Goal: Task Accomplishment & Management: Manage account settings

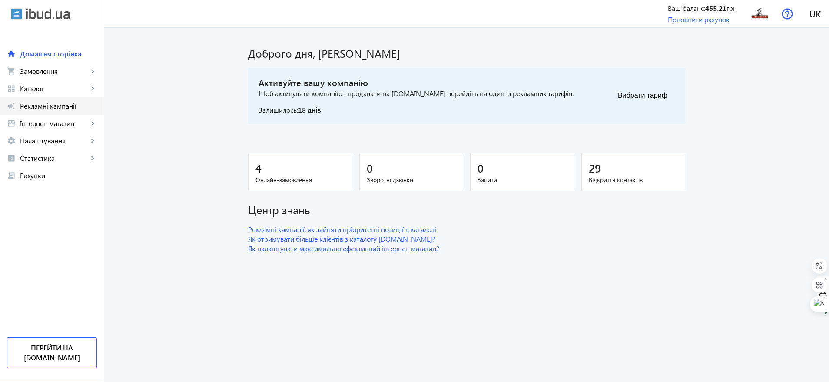
click at [56, 107] on span "Рекламні кампанії" at bounding box center [58, 106] width 77 height 9
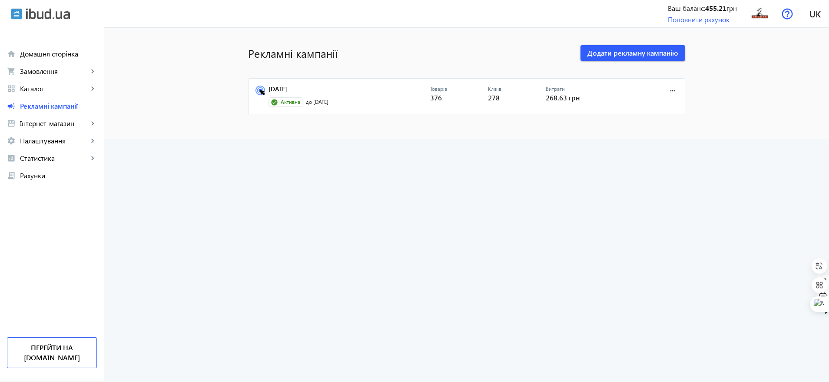
click at [278, 88] on link "[DATE]" at bounding box center [350, 92] width 162 height 12
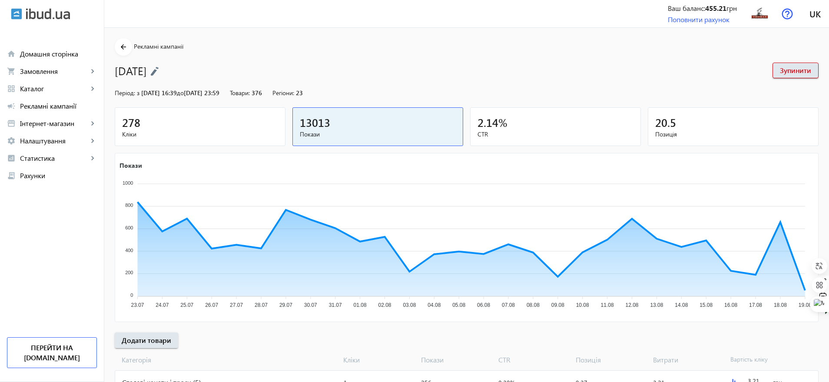
click at [159, 71] on img at bounding box center [154, 71] width 9 height 10
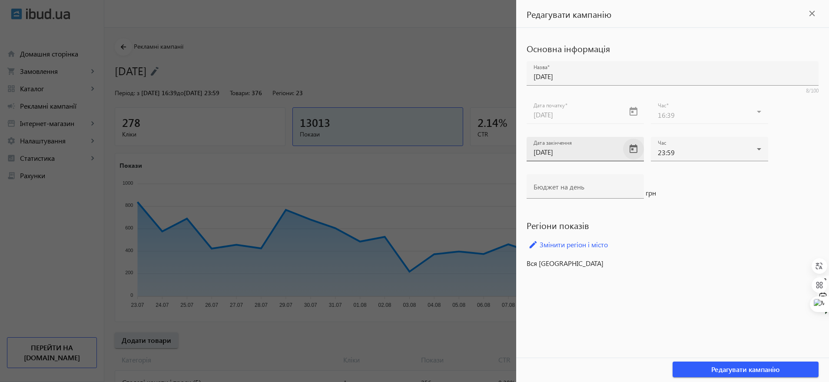
click at [626, 152] on span "Open calendar" at bounding box center [633, 149] width 21 height 21
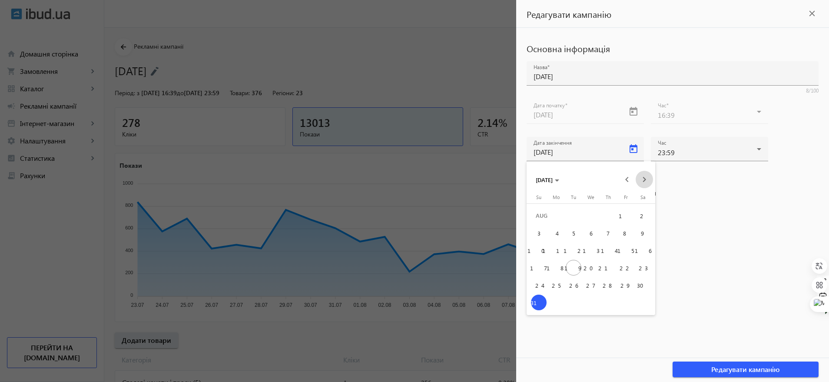
click at [647, 174] on span "Next month" at bounding box center [644, 179] width 17 height 17
click at [580, 299] on button "30" at bounding box center [573, 302] width 17 height 17
type input "[DATE]"
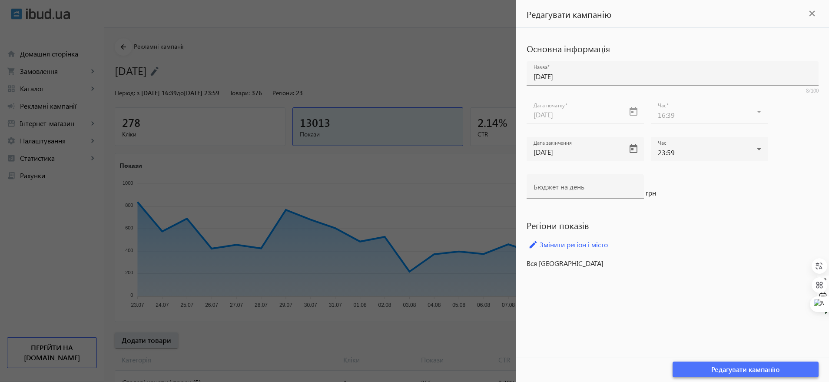
click at [705, 368] on span "button" at bounding box center [746, 369] width 146 height 21
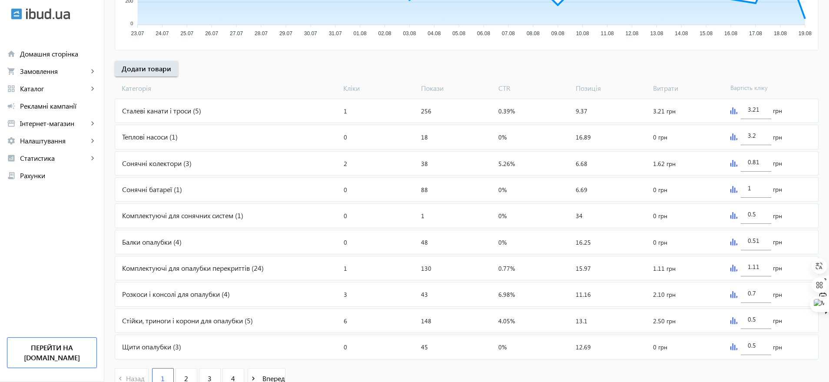
scroll to position [312, 0]
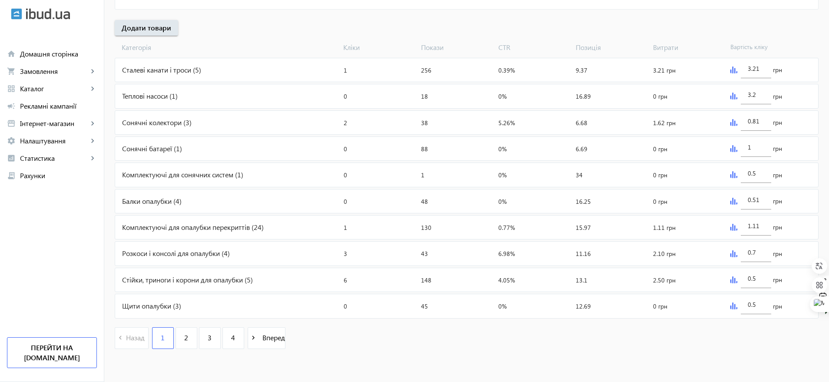
click at [728, 118] on div "0.81 грн" at bounding box center [772, 122] width 91 height 23
click at [734, 121] on img at bounding box center [733, 122] width 7 height 7
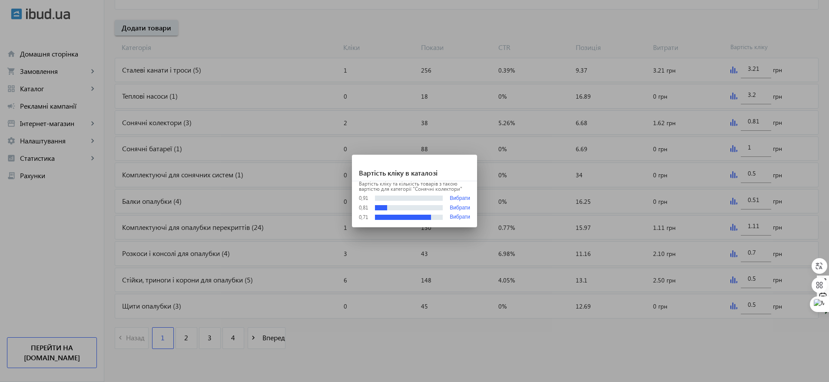
scroll to position [0, 0]
click at [466, 193] on div "Вартість кліку та кількість товарів з такою вартістю для категорії "Сонячні кол…" at bounding box center [414, 204] width 125 height 46
click at [465, 197] on button "Вибрати" at bounding box center [460, 198] width 20 height 7
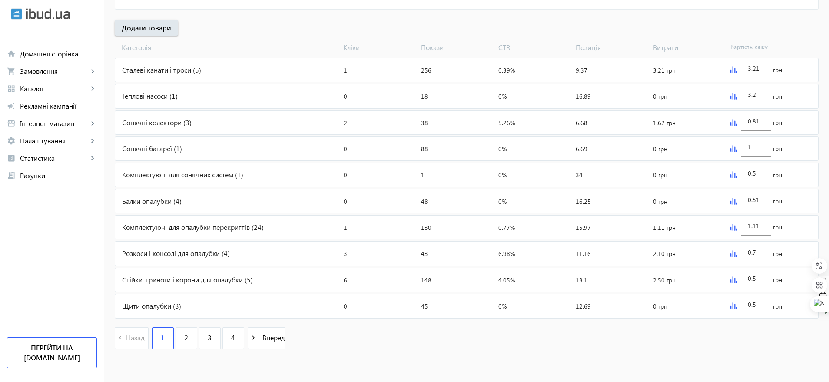
type input "0.91"
click at [179, 342] on link "2" at bounding box center [187, 338] width 22 height 22
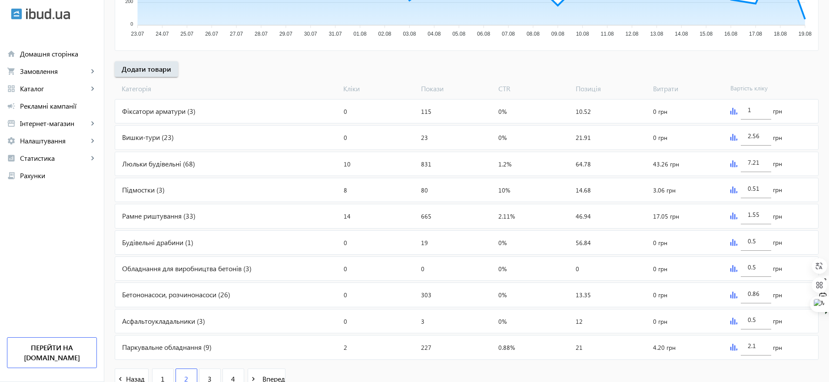
scroll to position [272, 0]
click at [731, 164] on img at bounding box center [733, 163] width 7 height 7
click at [733, 163] on img at bounding box center [733, 163] width 7 height 7
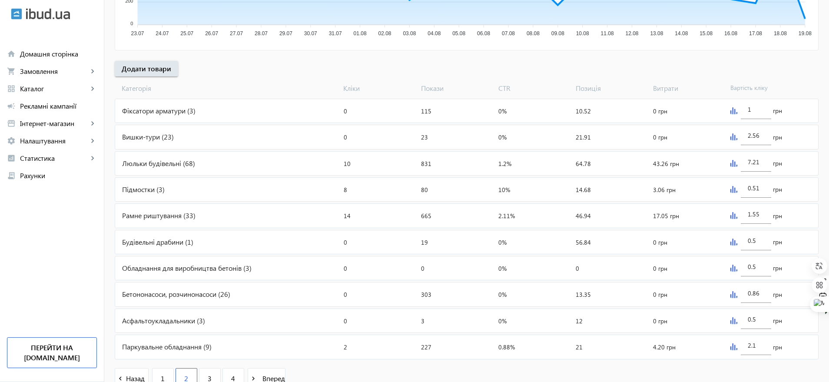
click at [733, 162] on img at bounding box center [733, 163] width 7 height 7
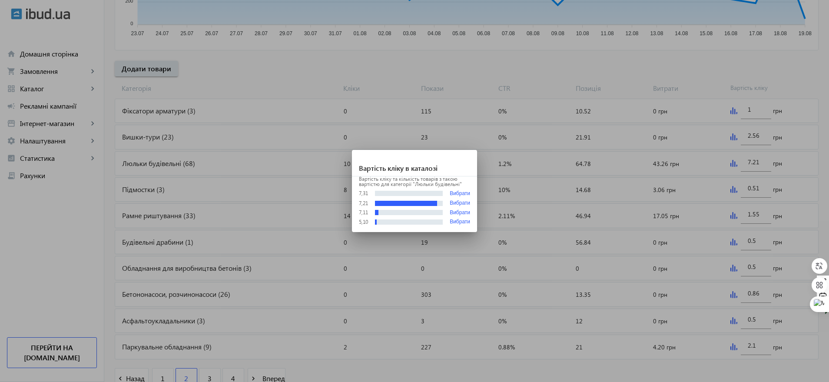
scroll to position [0, 0]
click at [808, 44] on div at bounding box center [414, 191] width 829 height 382
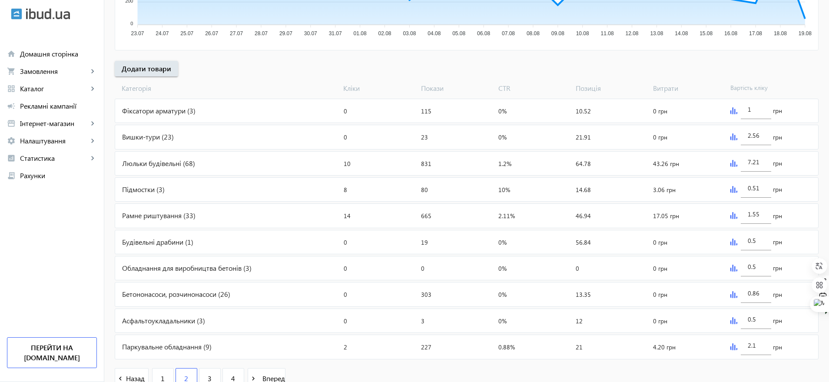
scroll to position [272, 0]
click at [733, 190] on img at bounding box center [733, 189] width 7 height 7
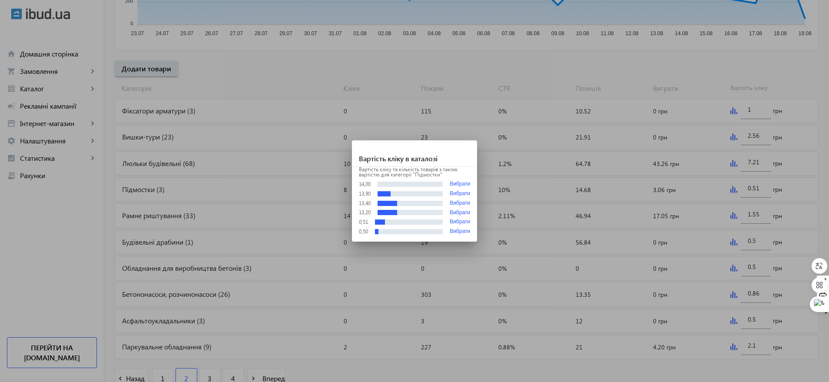
click at [819, 43] on div at bounding box center [414, 191] width 829 height 382
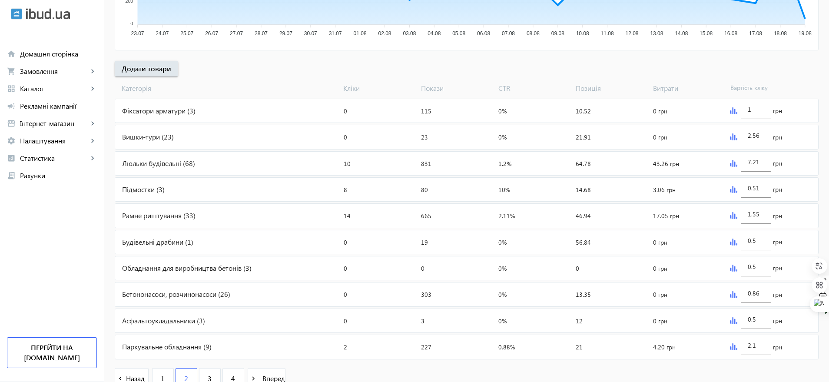
click at [734, 216] on img at bounding box center [733, 215] width 7 height 7
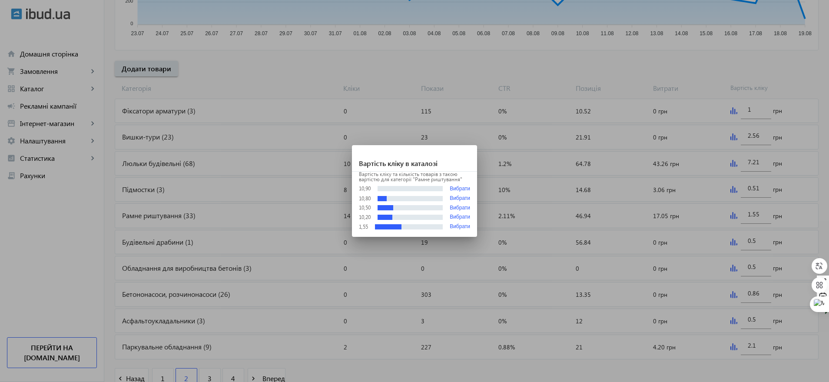
click at [820, 50] on div at bounding box center [414, 191] width 829 height 382
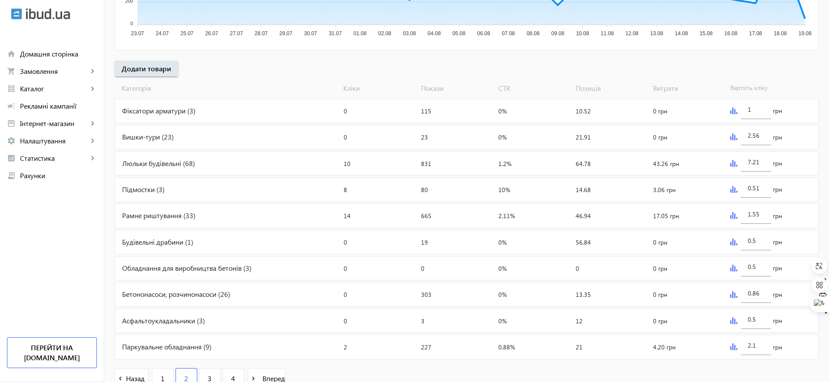
scroll to position [312, 0]
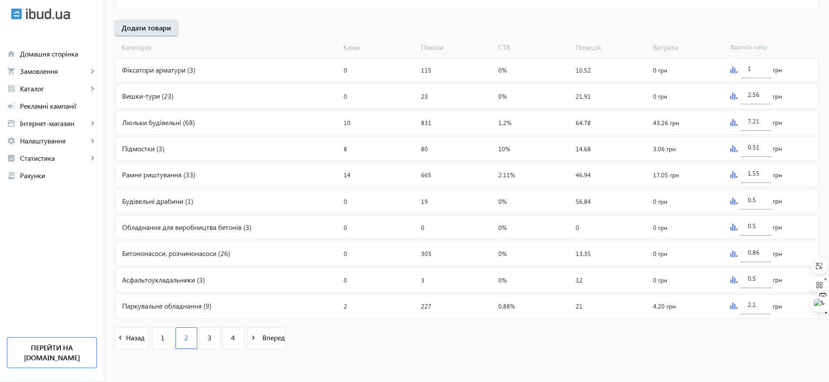
click at [734, 254] on img at bounding box center [733, 253] width 7 height 7
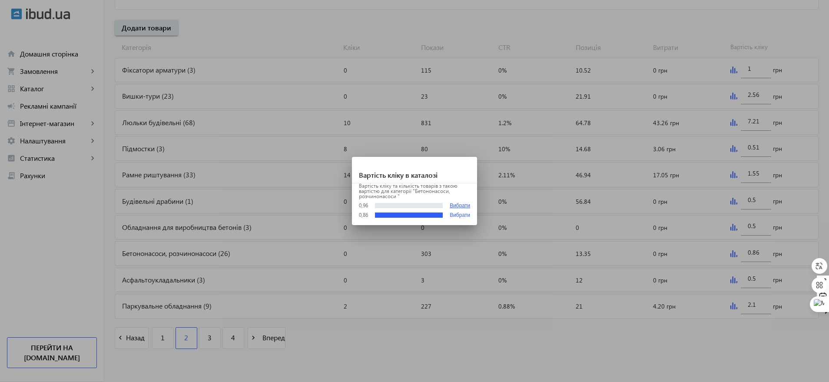
click at [466, 205] on button "Вибрати" at bounding box center [460, 205] width 20 height 7
type input "0.96"
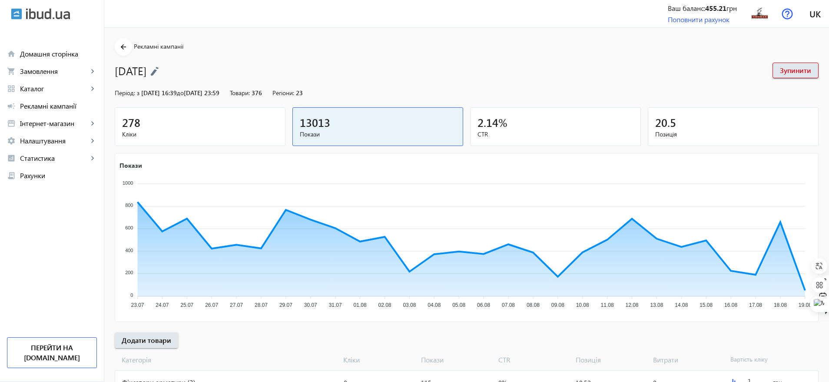
scroll to position [312, 0]
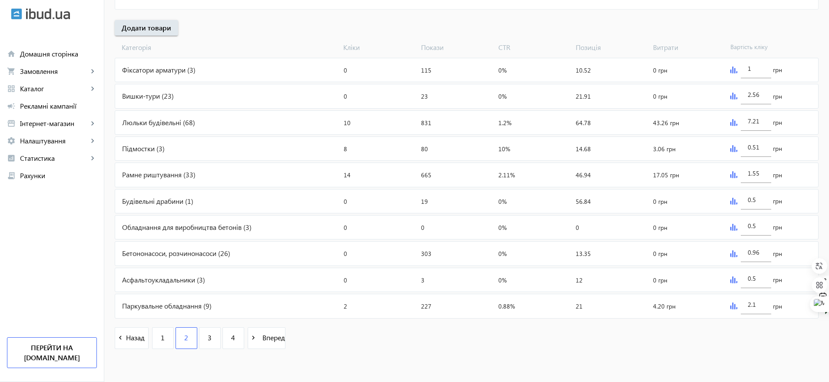
click at [736, 304] on img at bounding box center [733, 305] width 7 height 7
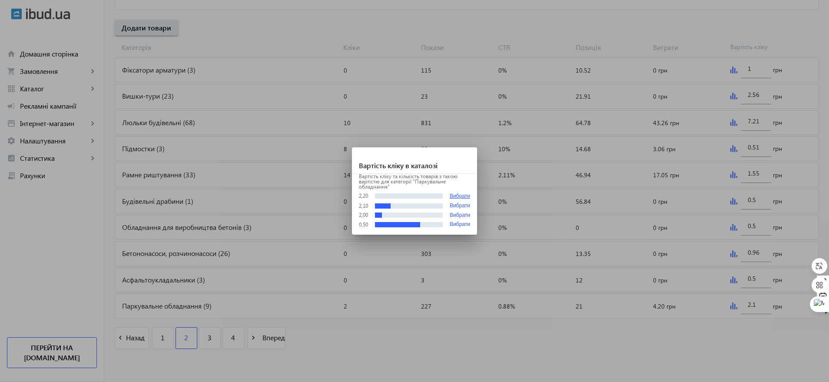
click at [458, 196] on button "Вибрати" at bounding box center [460, 196] width 20 height 7
type input "2.2"
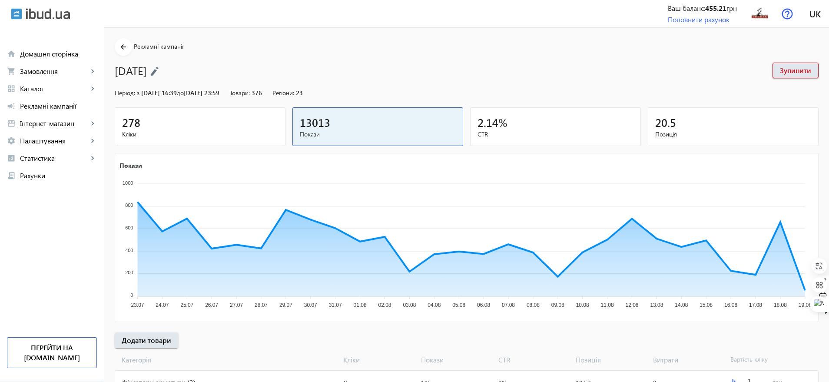
scroll to position [312, 0]
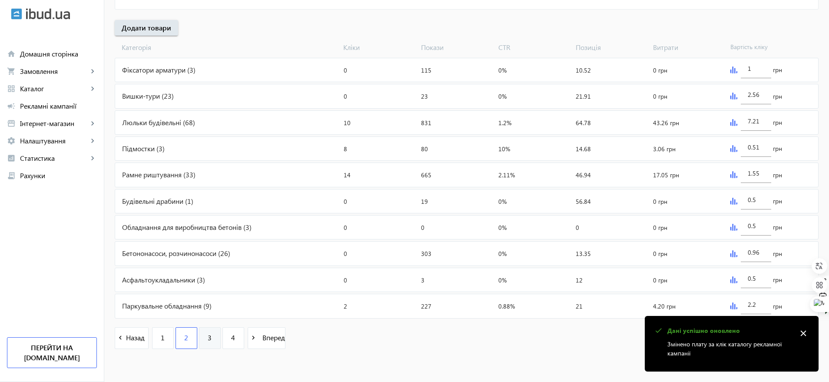
click at [208, 341] on span "3" at bounding box center [210, 338] width 4 height 10
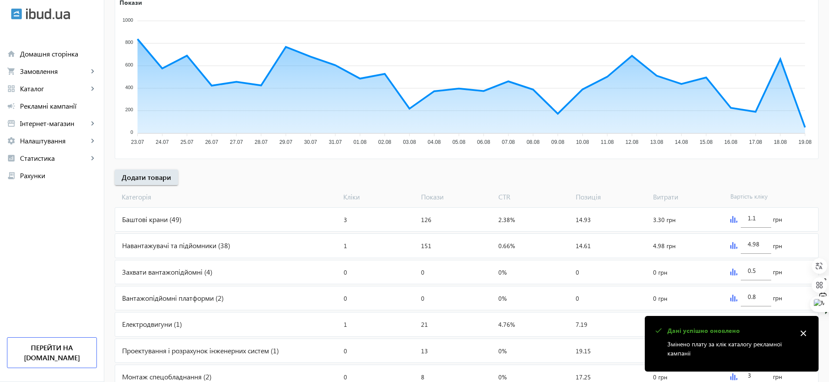
scroll to position [217, 0]
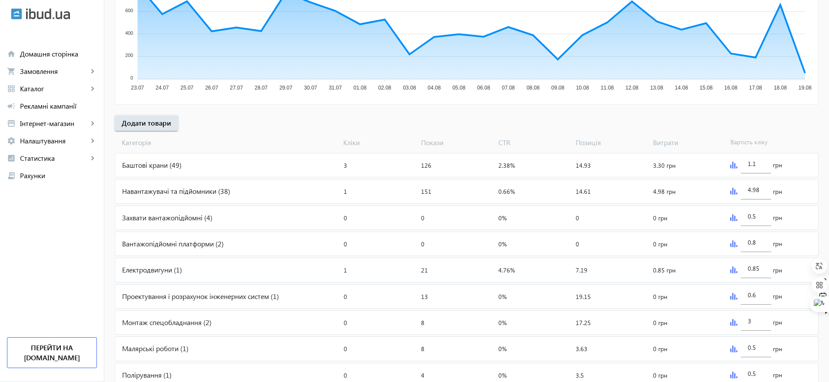
click at [731, 165] on img at bounding box center [733, 165] width 7 height 7
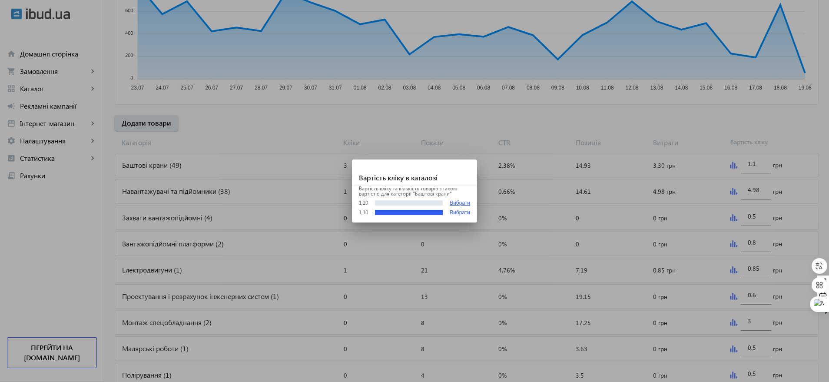
click at [465, 202] on button "Вибрати" at bounding box center [460, 203] width 20 height 7
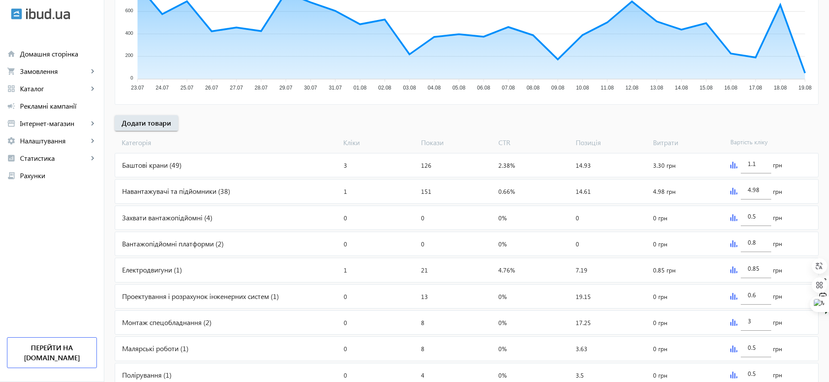
type input "1.2"
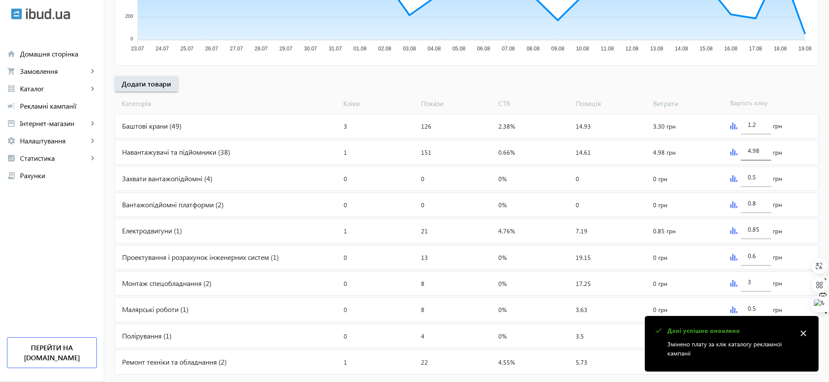
scroll to position [272, 0]
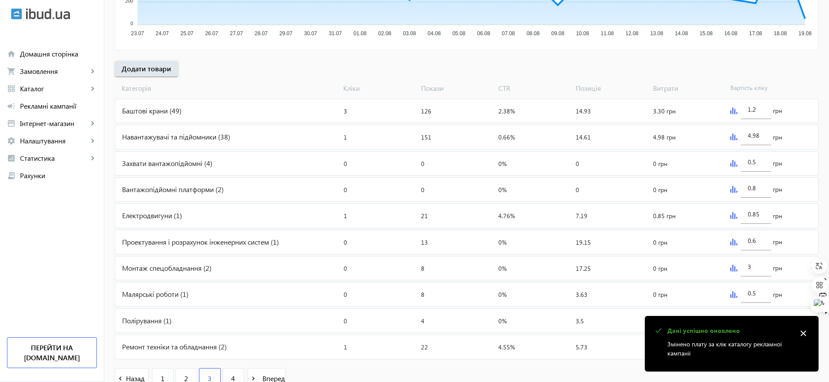
click at [733, 137] on img at bounding box center [733, 136] width 7 height 7
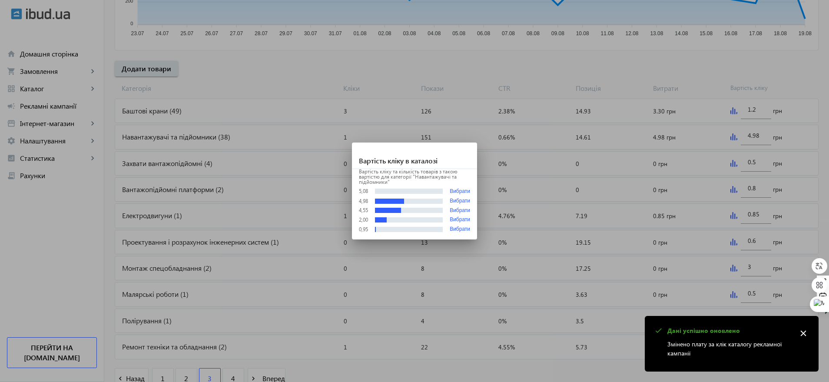
scroll to position [0, 0]
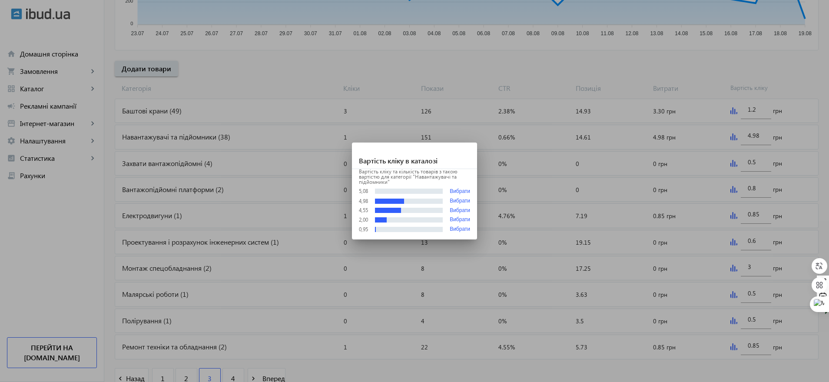
click at [807, 66] on div at bounding box center [414, 191] width 829 height 382
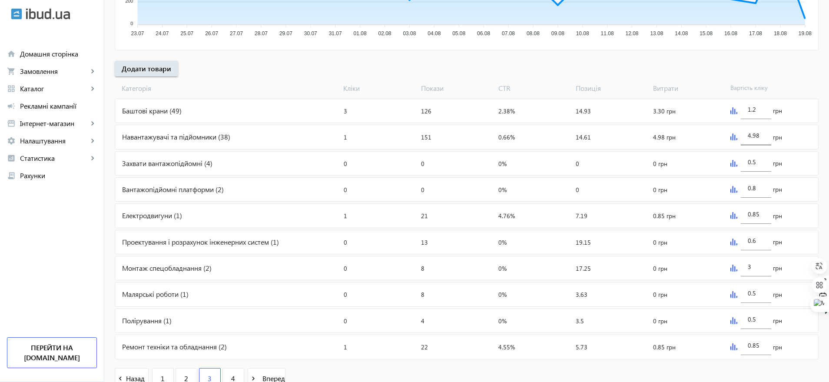
click at [766, 137] on div "4.98" at bounding box center [756, 133] width 30 height 24
type input "4.99"
click at [815, 64] on div "arrow_back Рекламні кампанії [DATE] Зупинити Період: з [DATE] 16:39 до [DATE] 2…" at bounding box center [466, 83] width 725 height 632
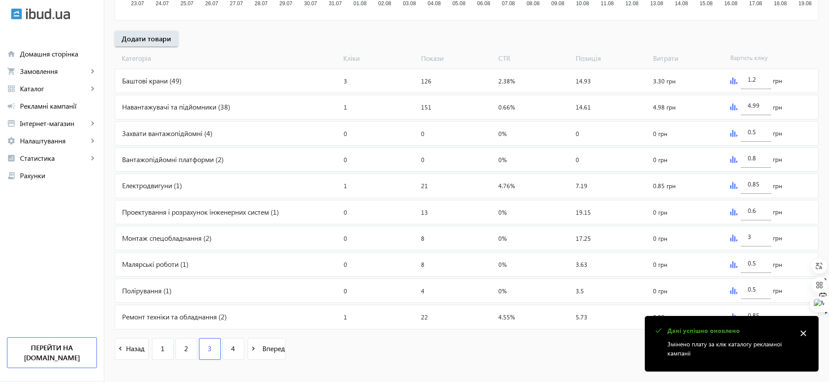
scroll to position [312, 0]
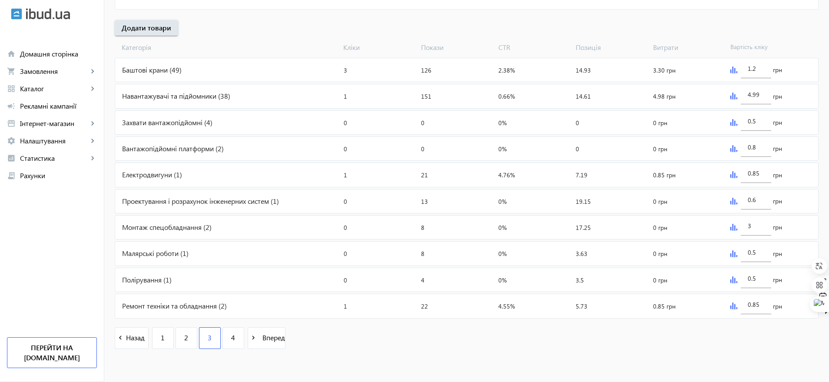
click at [730, 305] on img at bounding box center [733, 305] width 7 height 7
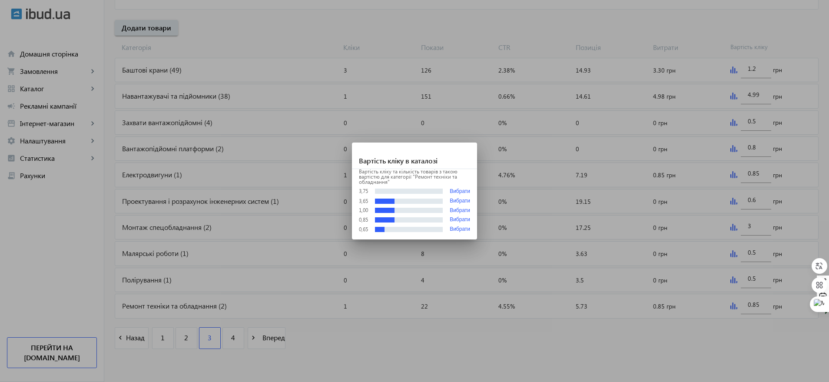
scroll to position [0, 0]
click at [460, 210] on button "Вибрати" at bounding box center [460, 211] width 20 height 6
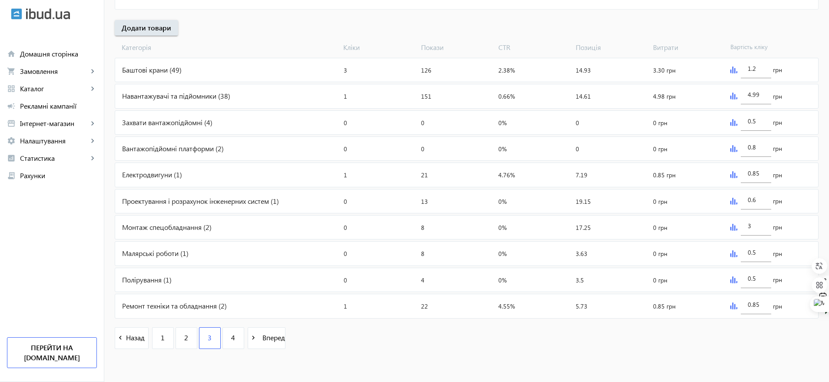
type input "1"
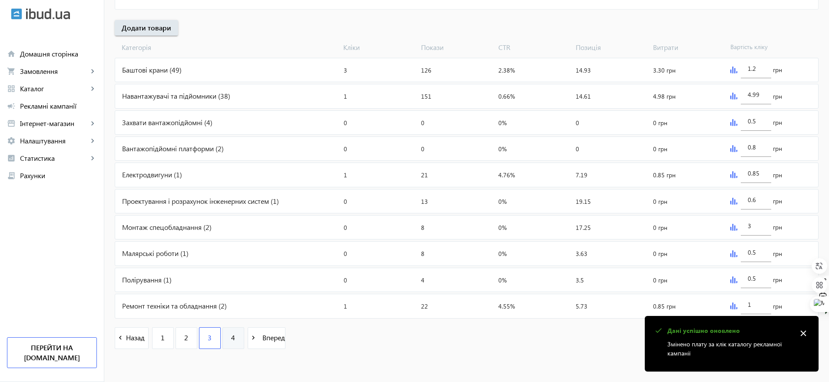
click at [231, 341] on span "4" at bounding box center [233, 338] width 4 height 10
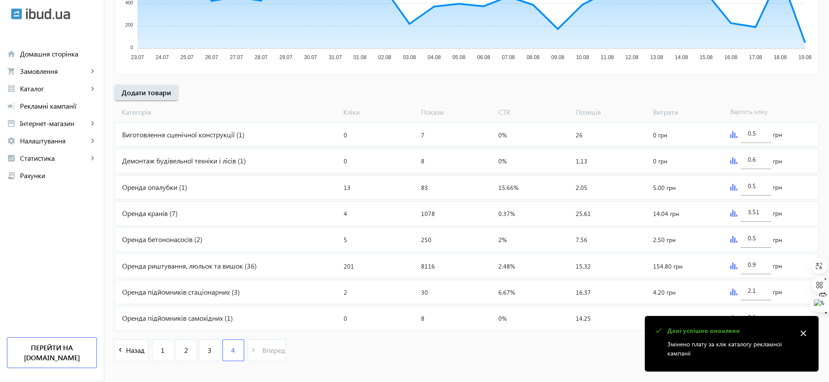
scroll to position [260, 0]
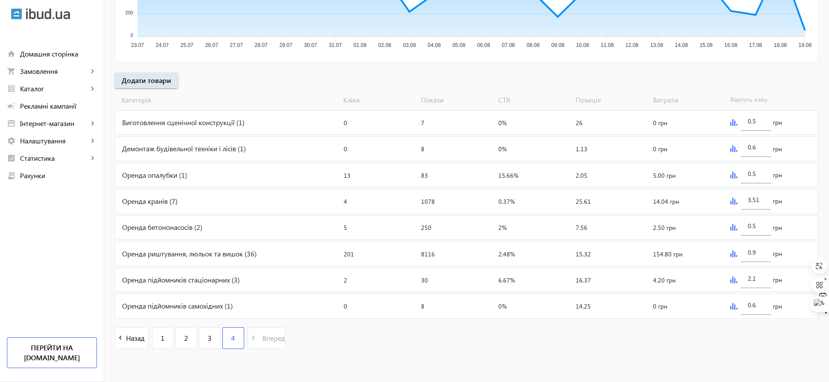
click at [734, 202] on img at bounding box center [733, 201] width 7 height 7
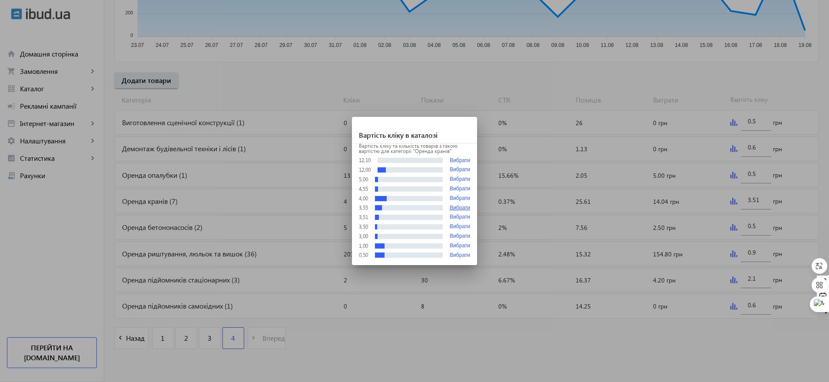
click at [460, 206] on button "Вибрати" at bounding box center [460, 208] width 20 height 6
type input "3.55"
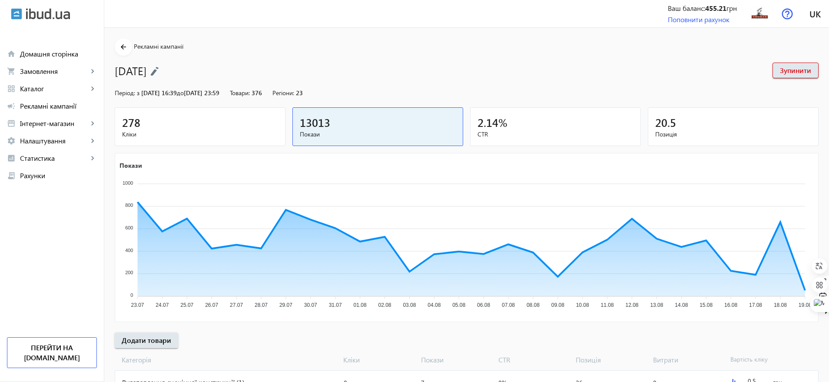
scroll to position [260, 0]
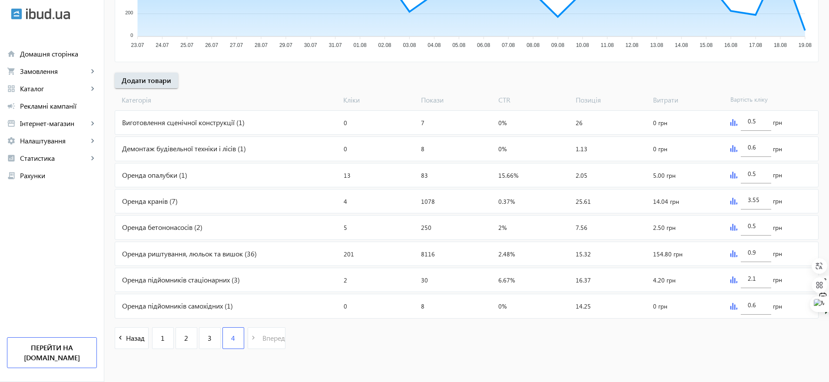
click at [732, 281] on img at bounding box center [733, 279] width 7 height 7
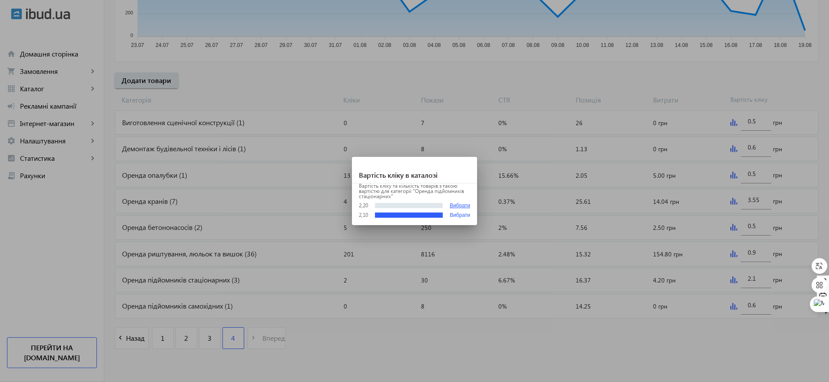
click at [463, 206] on button "Вибрати" at bounding box center [460, 205] width 20 height 7
type input "2.2"
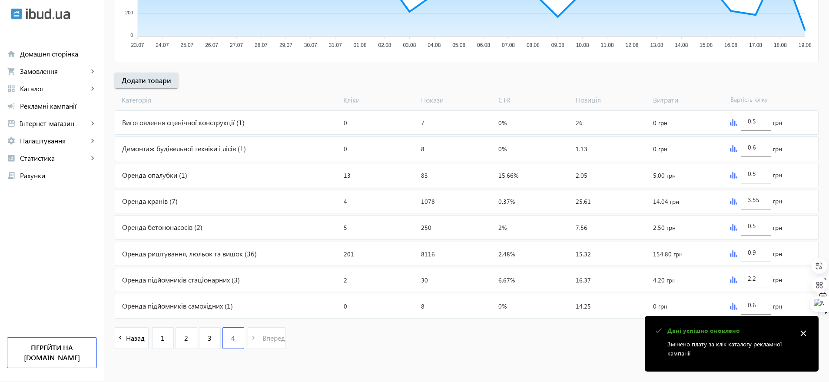
click at [476, 350] on div "navigate_before Назад 1 2 3 4 navigate_next Вперед" at bounding box center [467, 338] width 704 height 37
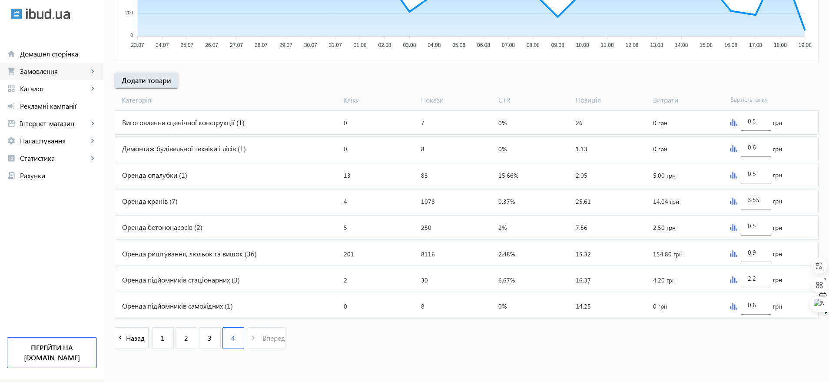
click at [21, 74] on span "Замовлення" at bounding box center [54, 71] width 68 height 9
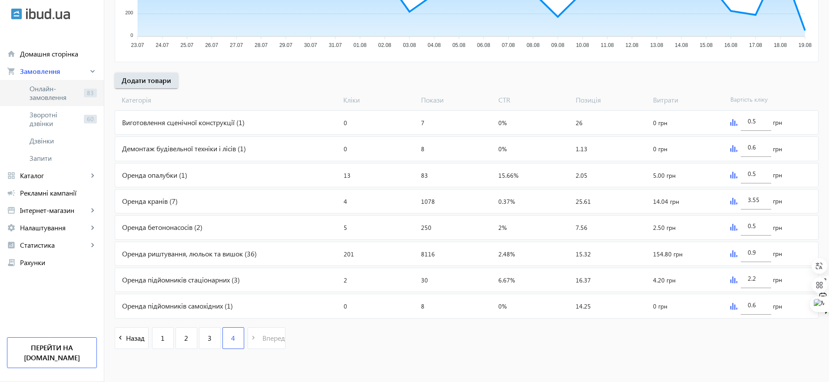
click at [40, 94] on span "Онлайн-замовлення" at bounding box center [55, 92] width 51 height 17
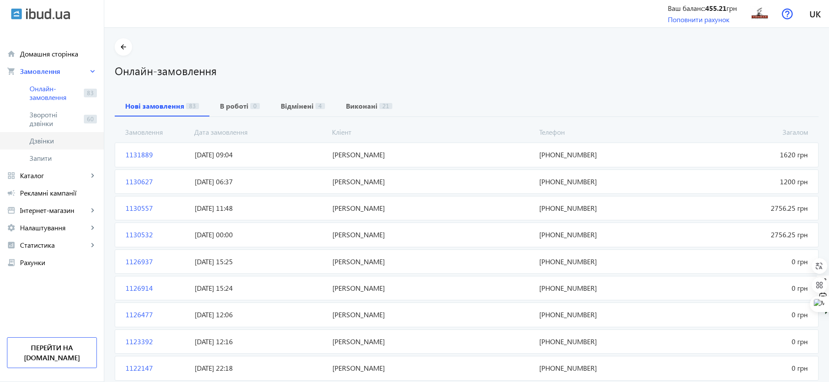
click at [45, 133] on link "Дзвінки" at bounding box center [52, 140] width 104 height 17
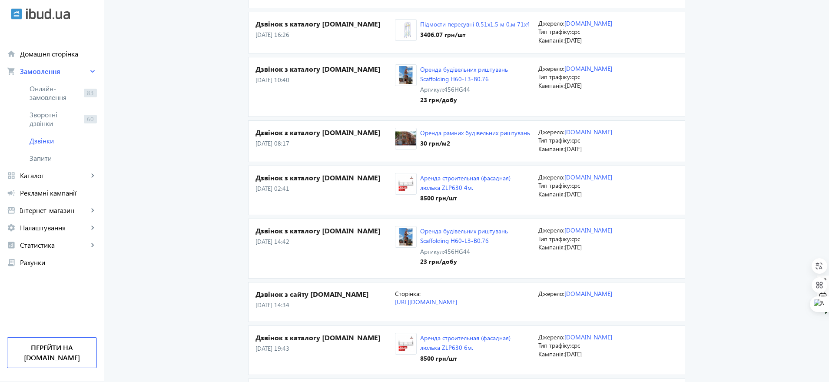
scroll to position [163, 0]
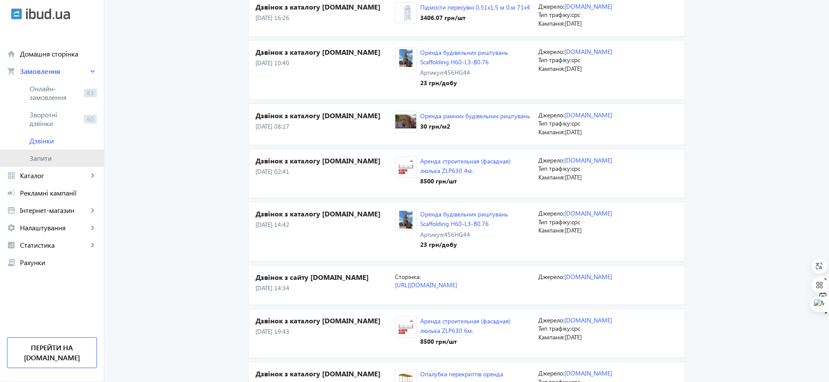
click at [46, 157] on span "Запити" at bounding box center [63, 158] width 67 height 9
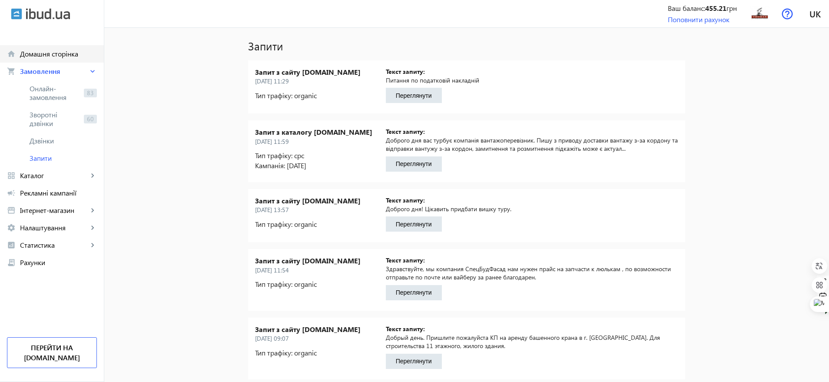
click at [46, 51] on span "Домашня сторінка" at bounding box center [58, 54] width 77 height 9
